Goal: Task Accomplishment & Management: Manage account settings

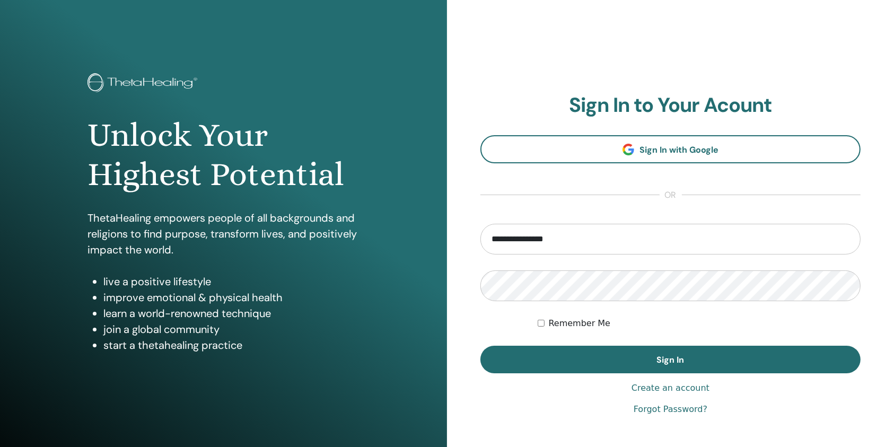
type input "**********"
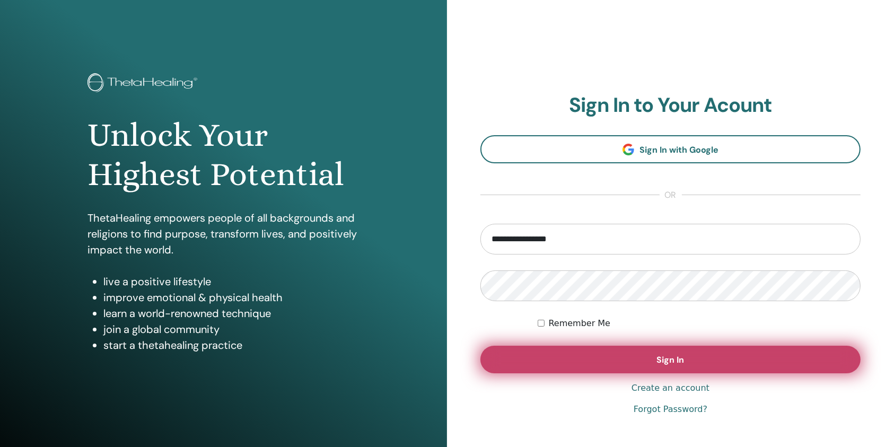
click at [535, 357] on button "Sign In" at bounding box center [670, 360] width 380 height 28
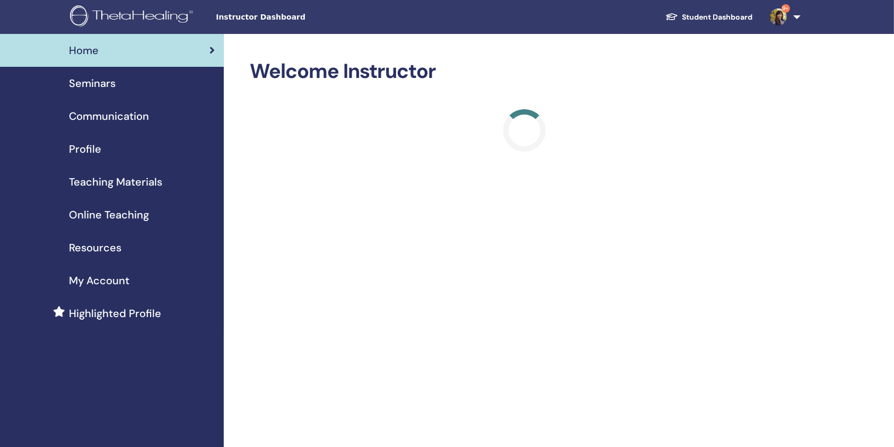
click at [138, 83] on div "Seminars" at bounding box center [111, 83] width 207 height 16
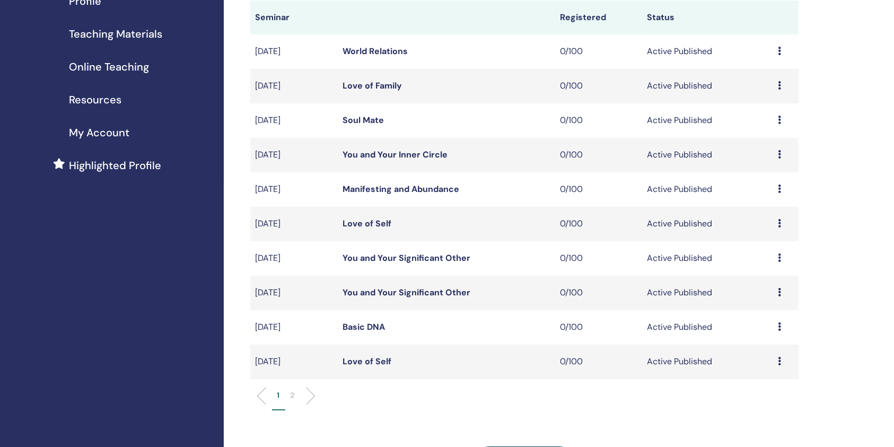
scroll to position [212, 0]
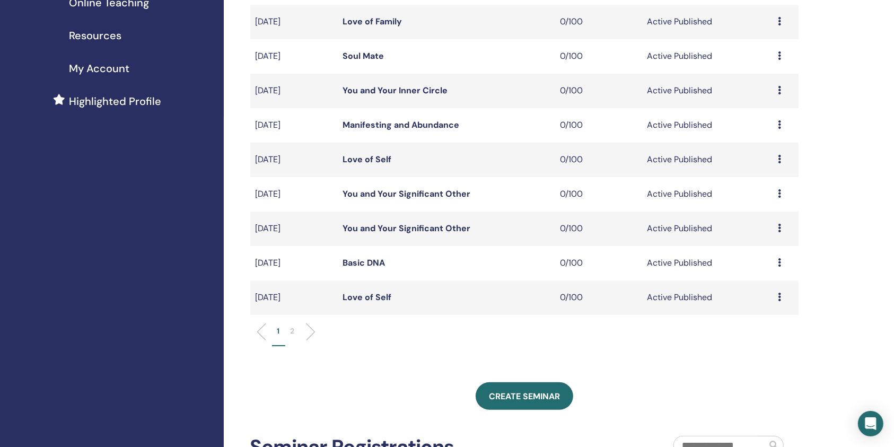
click at [294, 331] on p "2" at bounding box center [292, 330] width 4 height 11
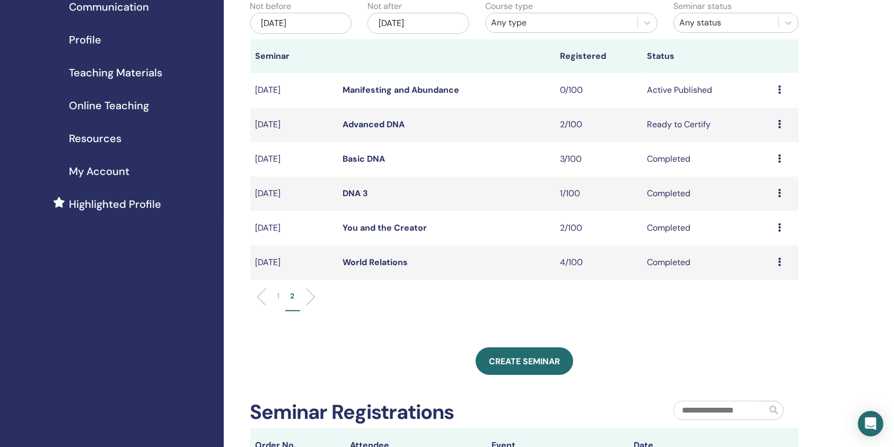
scroll to position [70, 0]
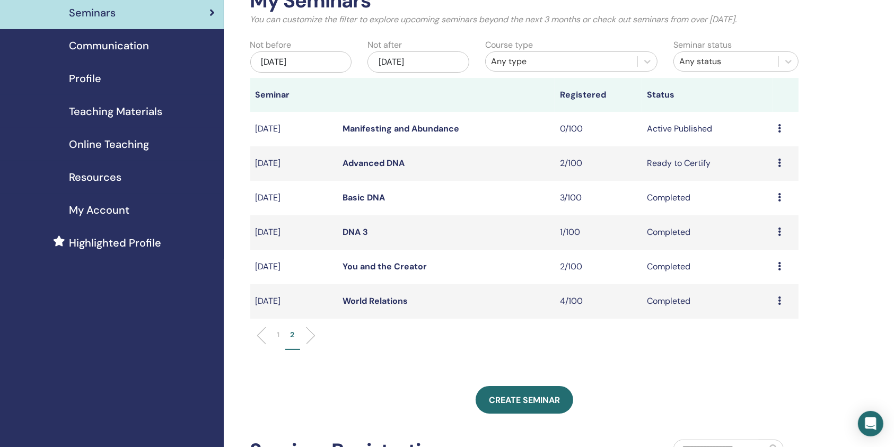
click at [394, 129] on link "Manifesting and Abundance" at bounding box center [400, 128] width 117 height 11
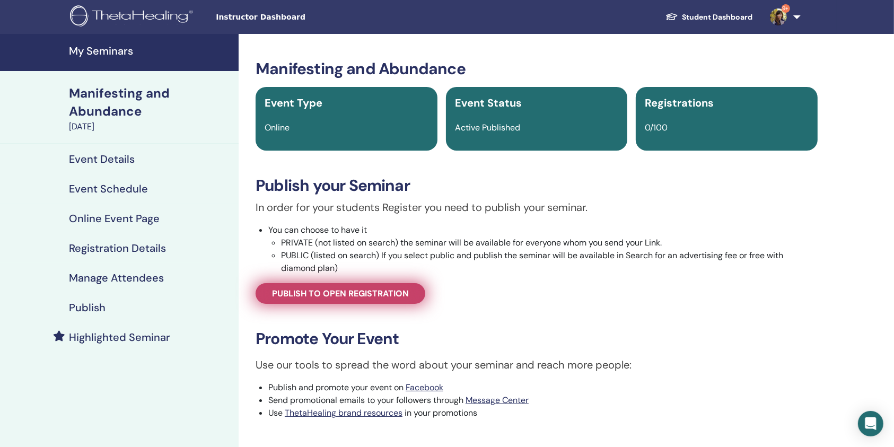
click at [334, 298] on span "Publish to open registration" at bounding box center [340, 293] width 137 height 11
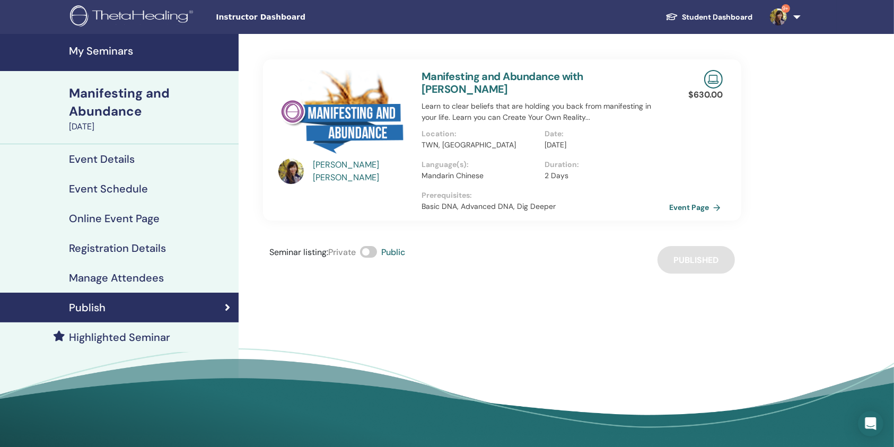
click at [695, 200] on link "Event Page" at bounding box center [697, 207] width 56 height 16
